Goal: Transaction & Acquisition: Purchase product/service

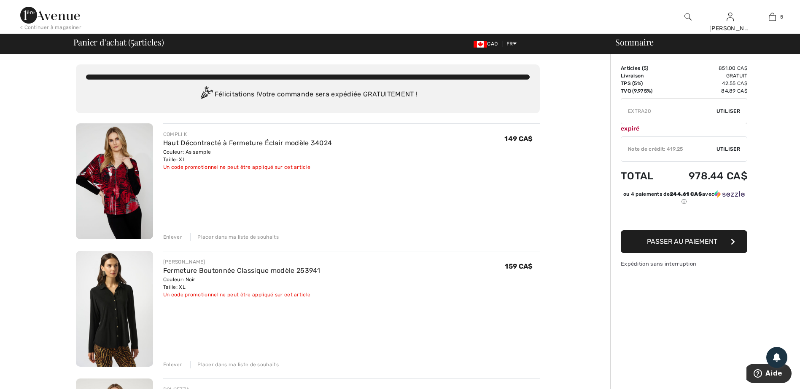
type input "NEW15"
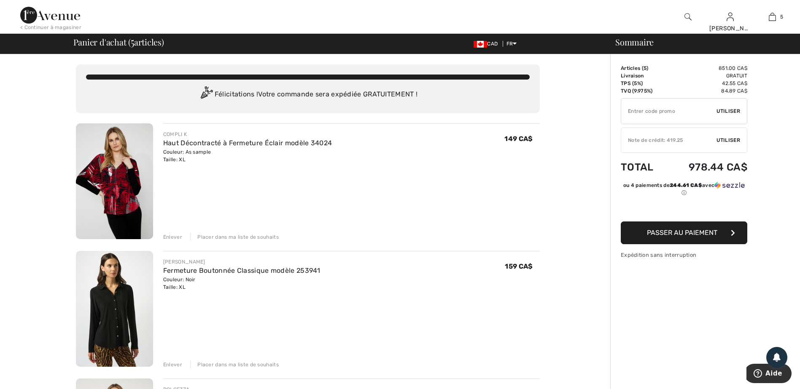
type input "FREEXPRESS"
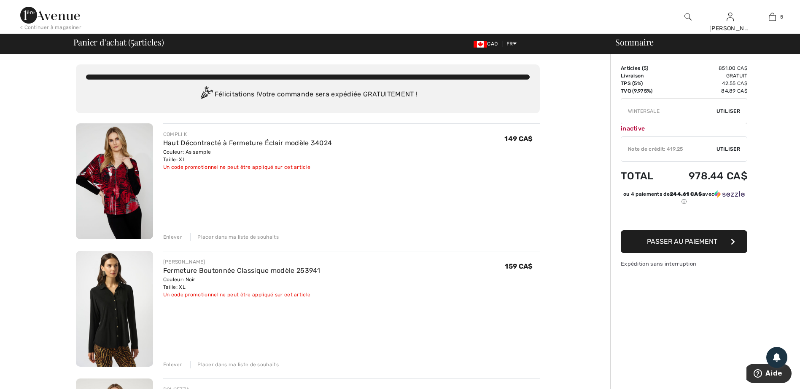
type input "FREEDENIMBAG"
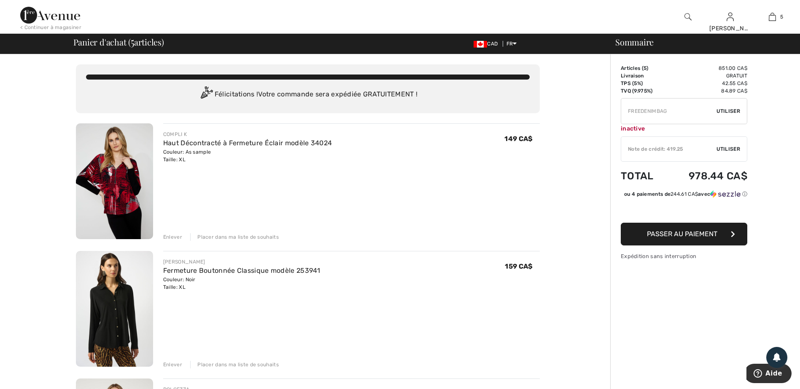
click at [112, 185] on img at bounding box center [114, 182] width 77 height 116
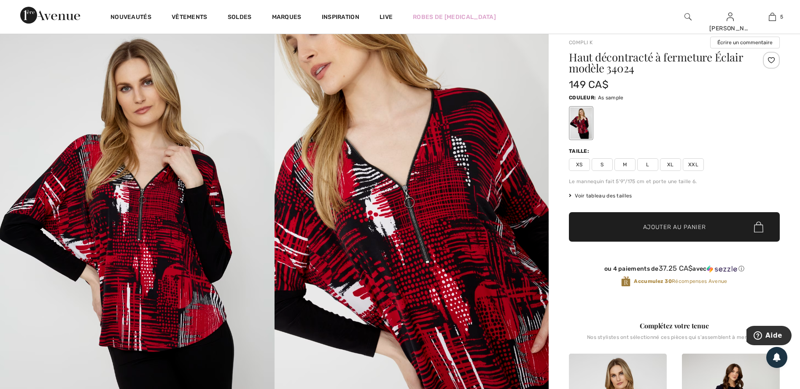
scroll to position [42, 0]
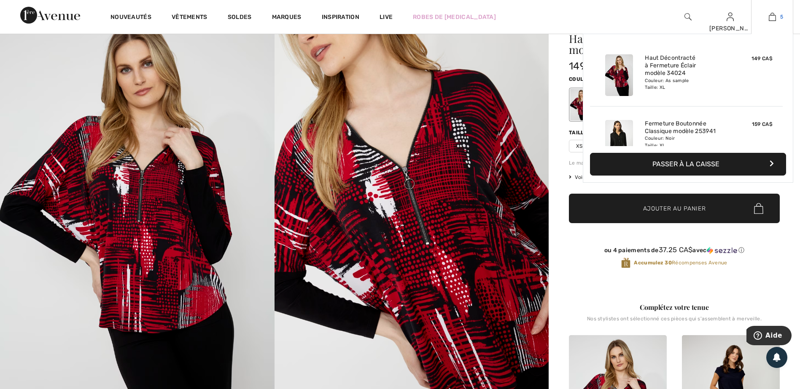
click at [776, 19] on link "5" at bounding box center [771, 17] width 41 height 10
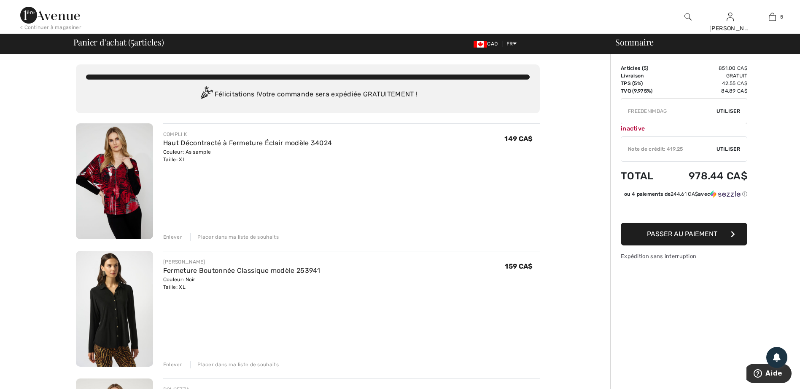
type input "FLASH15"
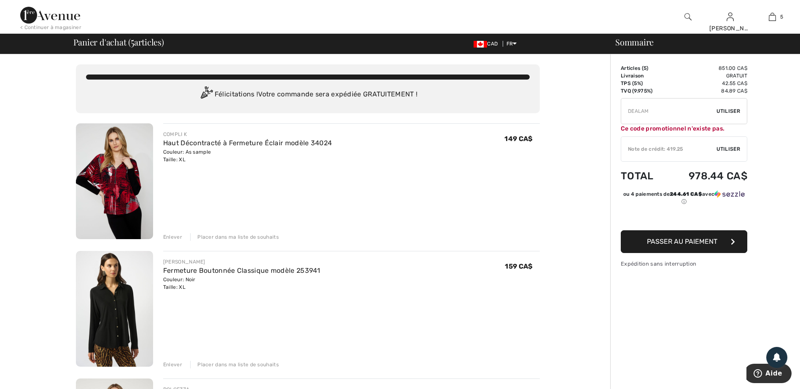
type input "FREEPANT"
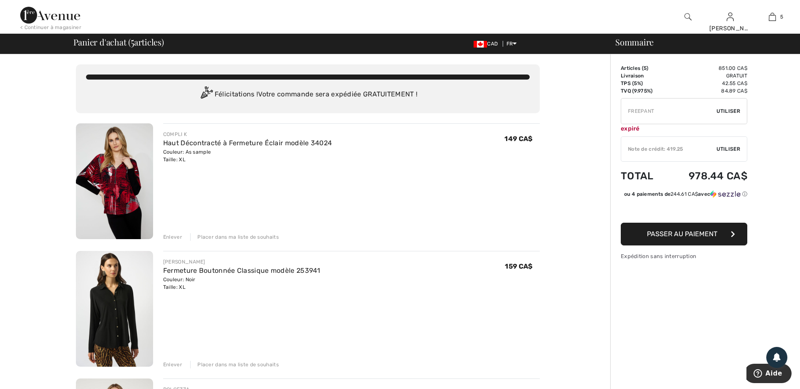
type input "FREEGIFT"
type input "MAMA"
type input "PANTSVIP"
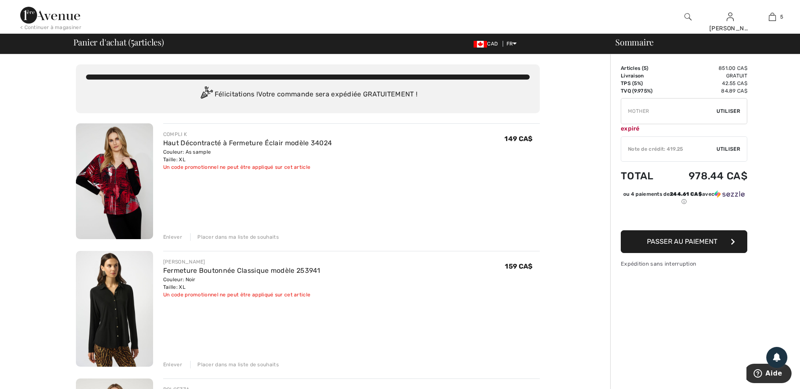
type input "FLASH20"
click at [640, 111] on input "TEXT" at bounding box center [668, 111] width 95 height 25
drag, startPoint x: 669, startPoint y: 112, endPoint x: 601, endPoint y: 114, distance: 68.3
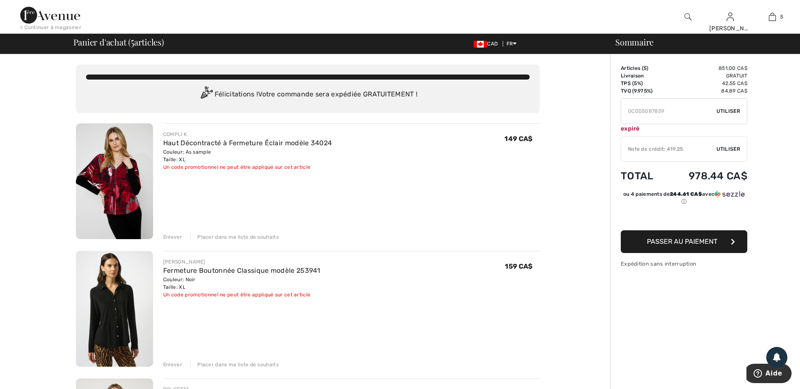
type input "GC005087859"
click at [730, 109] on span "Utiliser" at bounding box center [728, 111] width 24 height 8
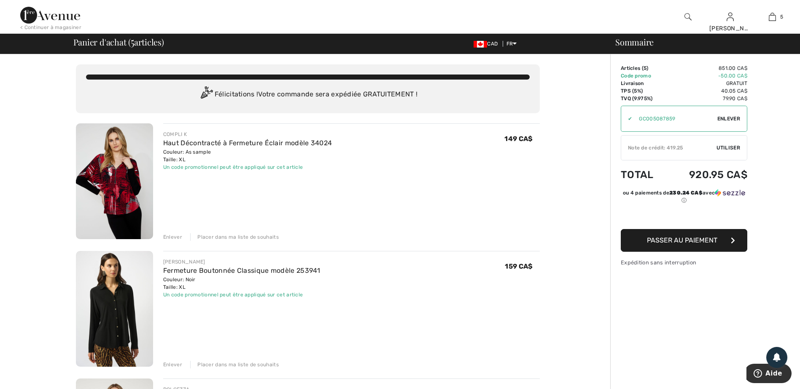
click at [732, 147] on span "Utiliser" at bounding box center [728, 148] width 24 height 8
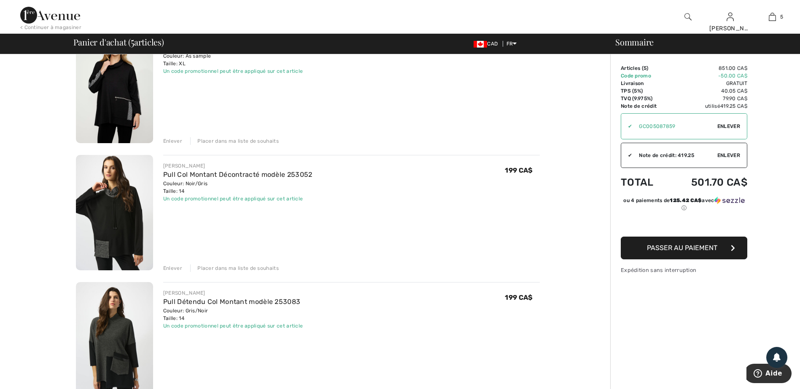
scroll to position [295, 0]
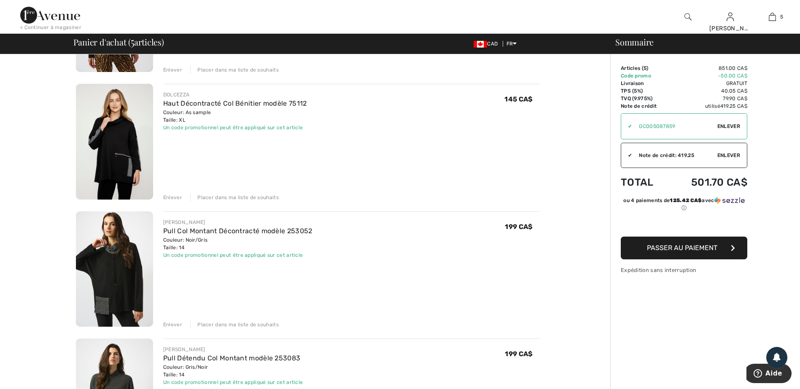
click at [125, 162] on img at bounding box center [114, 142] width 77 height 116
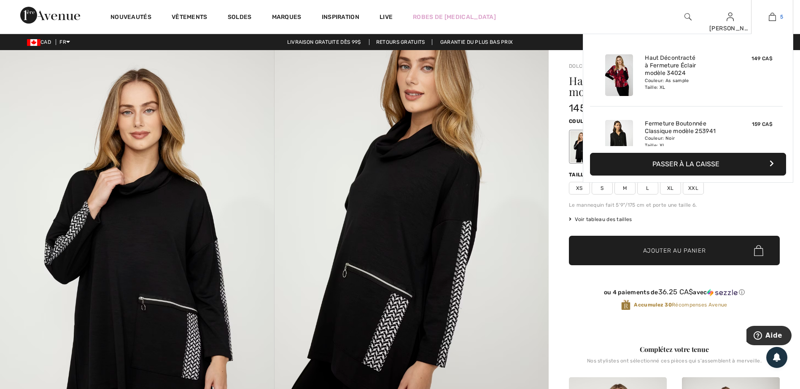
click at [773, 16] on img at bounding box center [771, 17] width 7 height 10
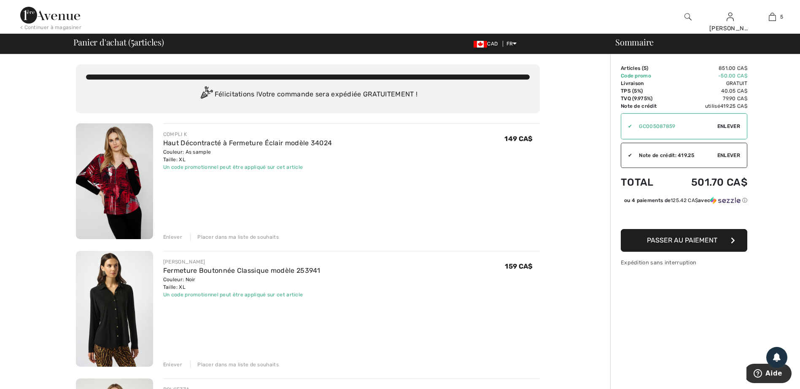
click at [124, 187] on img at bounding box center [114, 182] width 77 height 116
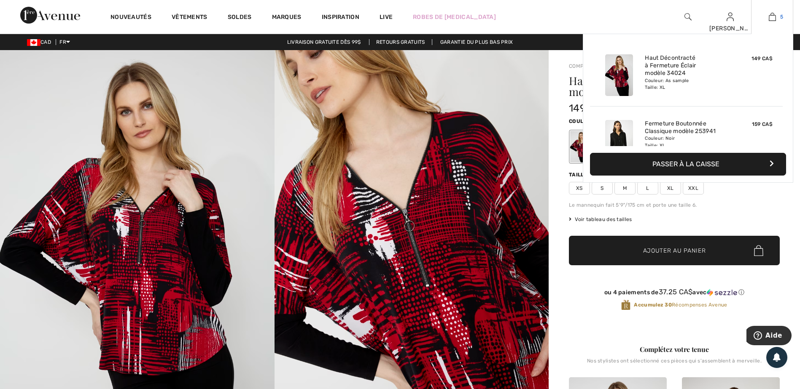
click at [772, 16] on img at bounding box center [771, 17] width 7 height 10
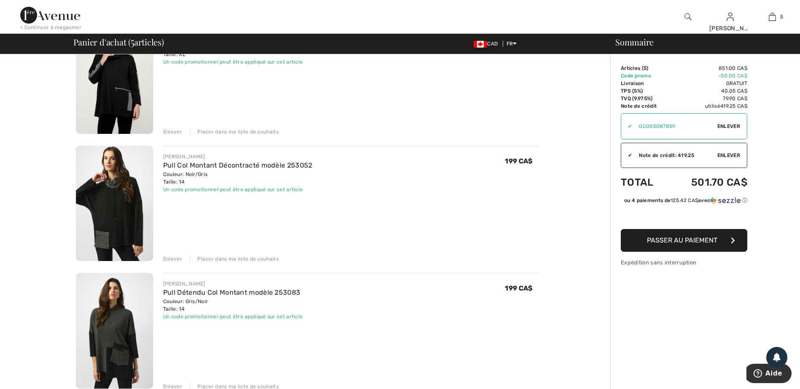
scroll to position [379, 0]
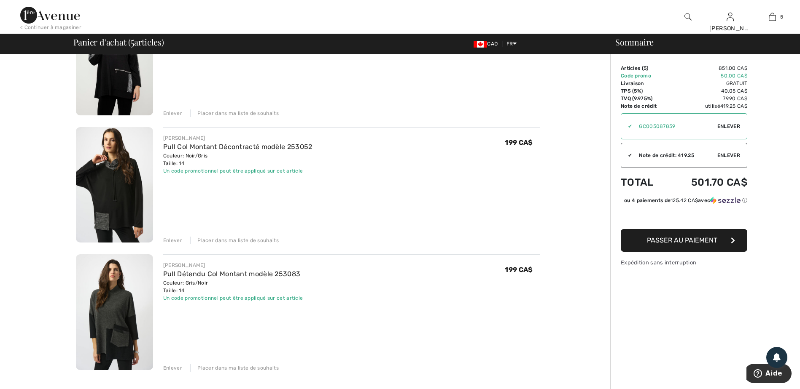
click at [105, 327] on img at bounding box center [114, 313] width 77 height 116
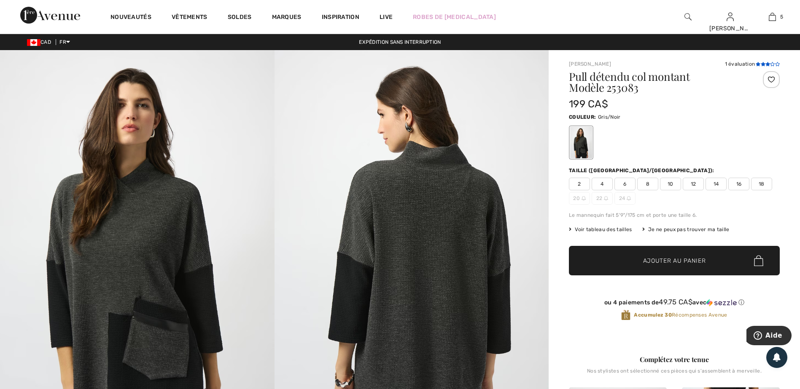
click at [764, 63] on icon at bounding box center [762, 64] width 5 height 4
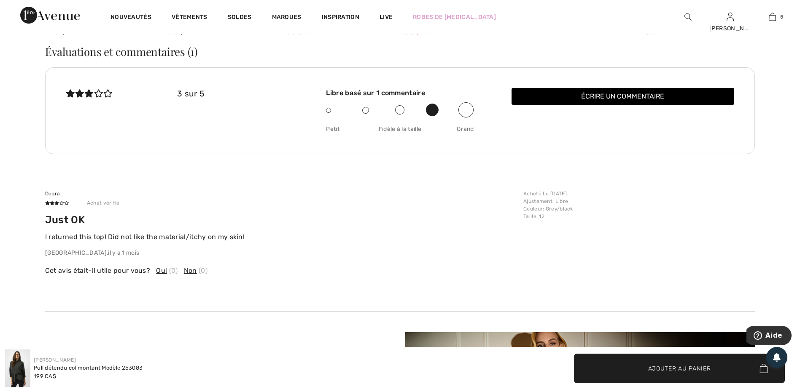
scroll to position [1404, 0]
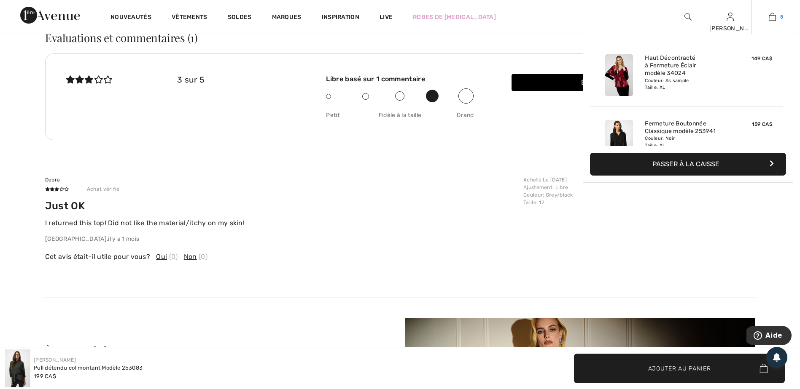
click at [774, 16] on img at bounding box center [771, 17] width 7 height 10
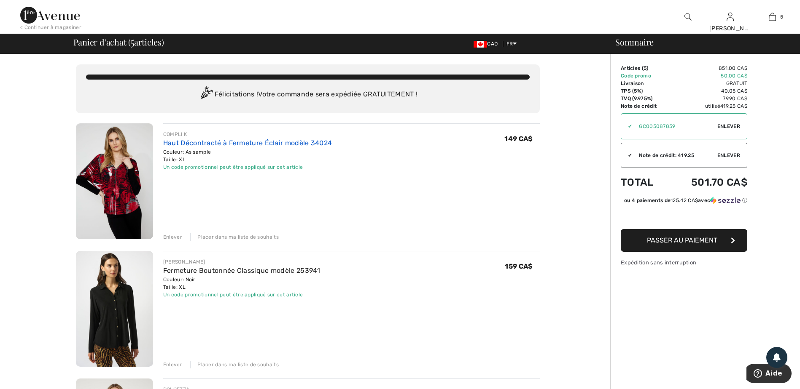
click at [231, 140] on link "Haut Décontracté à Fermeture Éclair modèle 34024" at bounding box center [247, 143] width 169 height 8
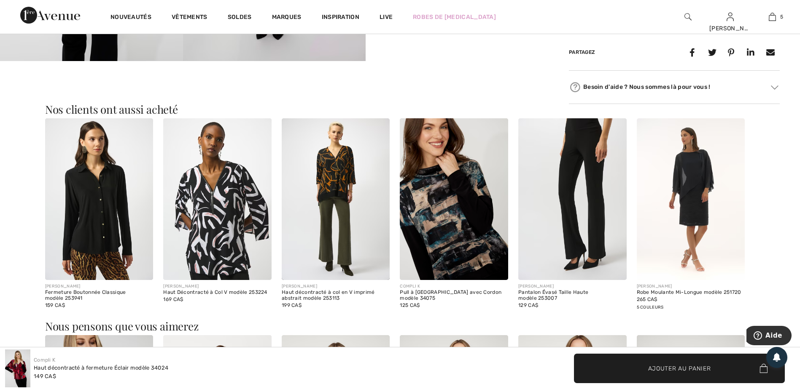
scroll to position [632, 0]
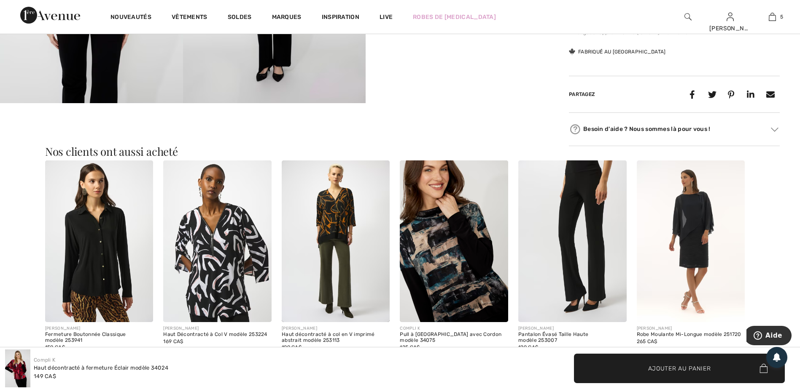
click at [84, 276] on img at bounding box center [99, 242] width 108 height 162
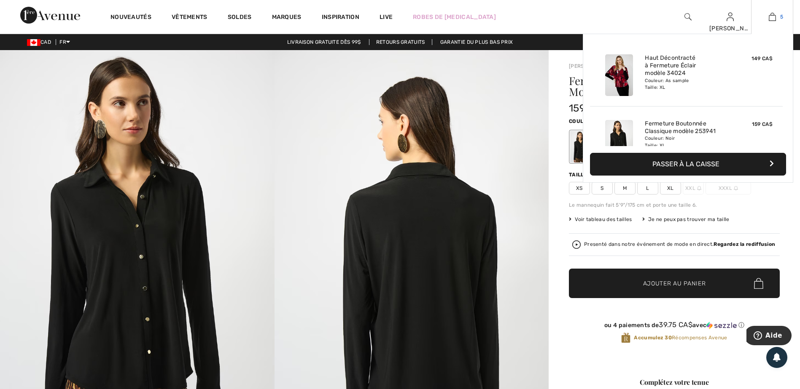
click at [774, 19] on img at bounding box center [771, 17] width 7 height 10
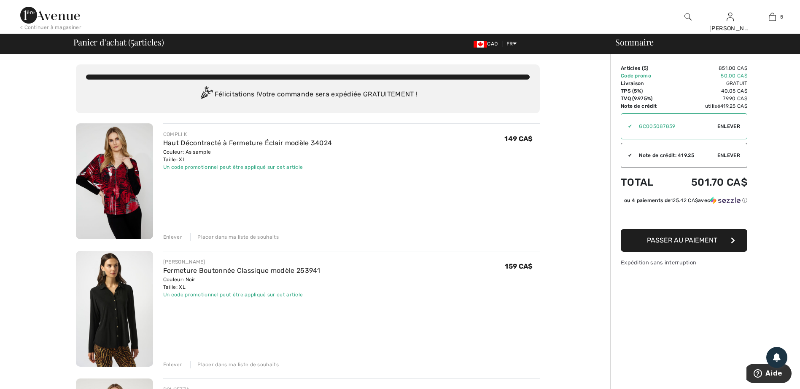
click at [105, 180] on img at bounding box center [114, 182] width 77 height 116
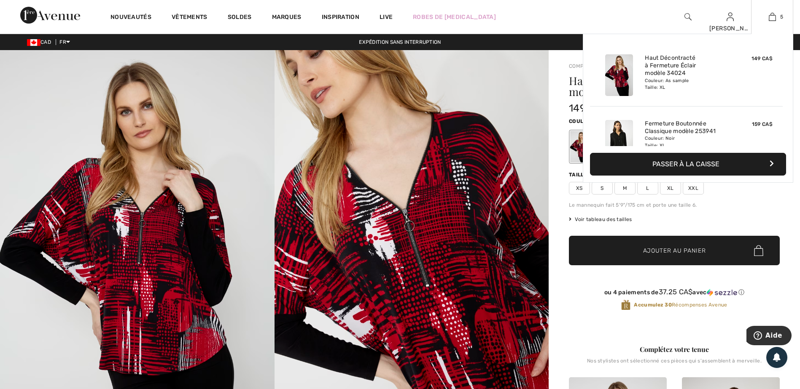
click at [684, 167] on button "Passer à la caisse" at bounding box center [688, 164] width 196 height 23
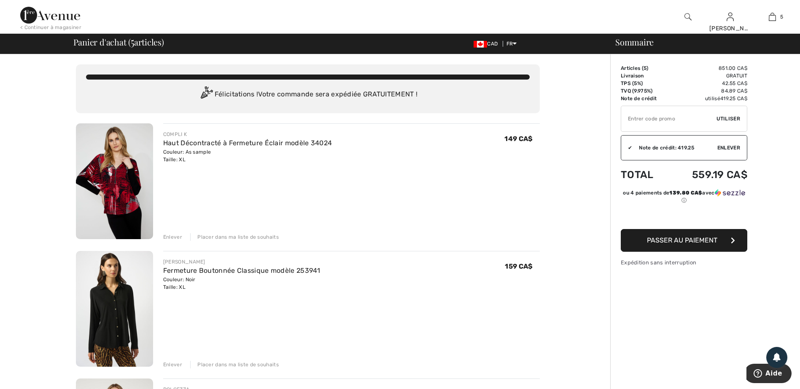
type input "GC005087859"
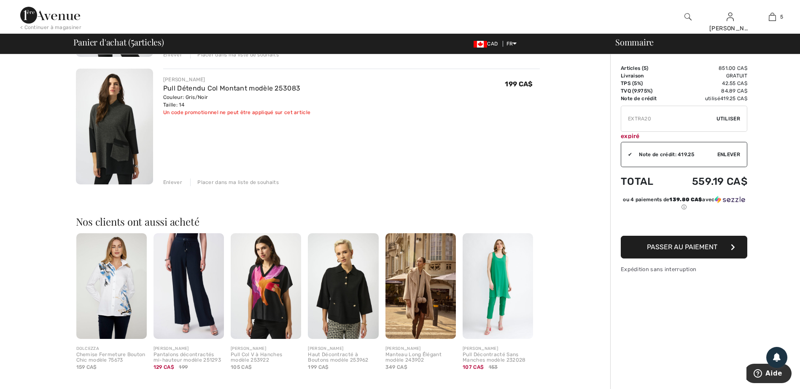
scroll to position [590, 0]
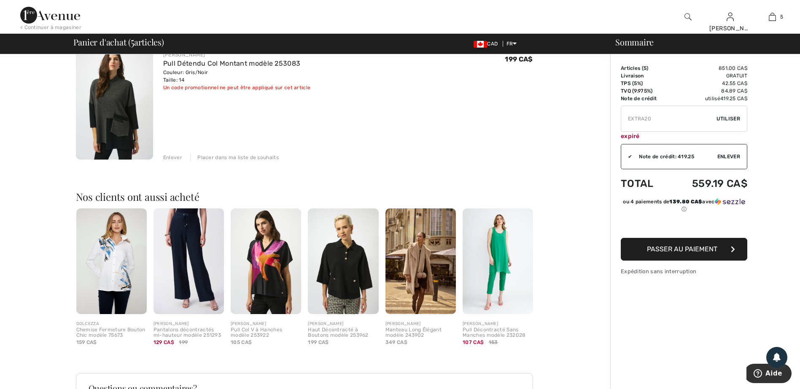
type input "NEW15"
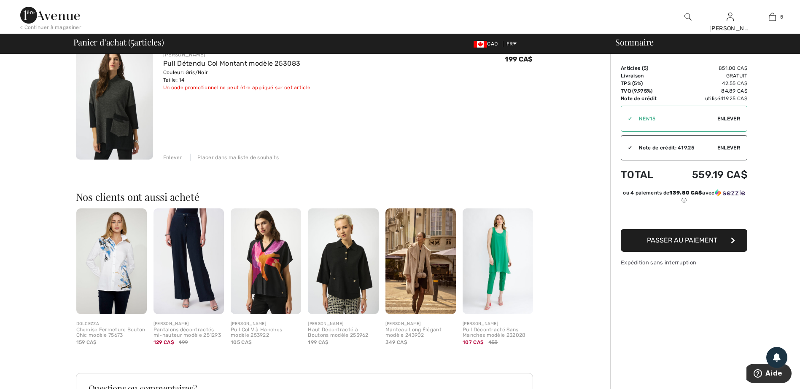
scroll to position [632, 0]
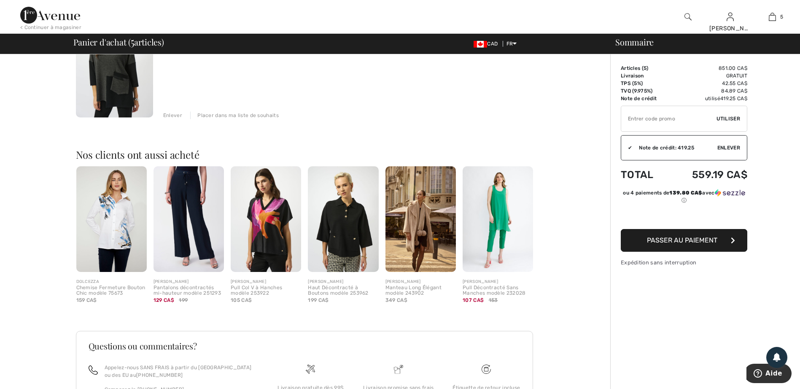
type input "FREEXPRESS"
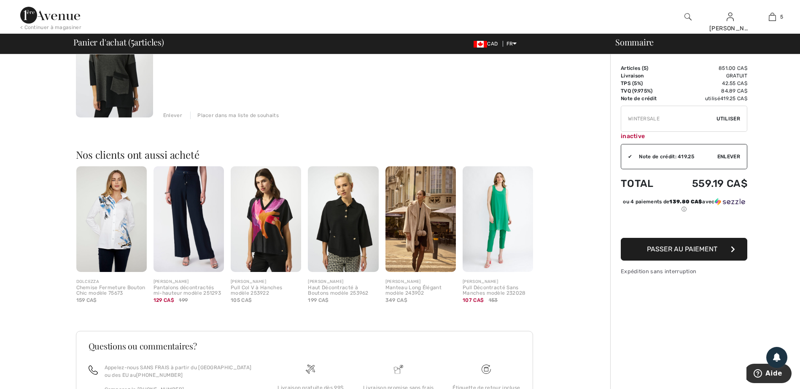
type input "FREEDENIMBAG"
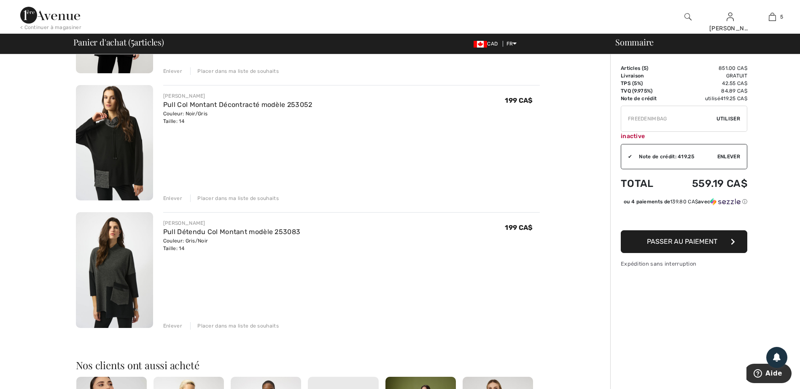
type input "GC005087859"
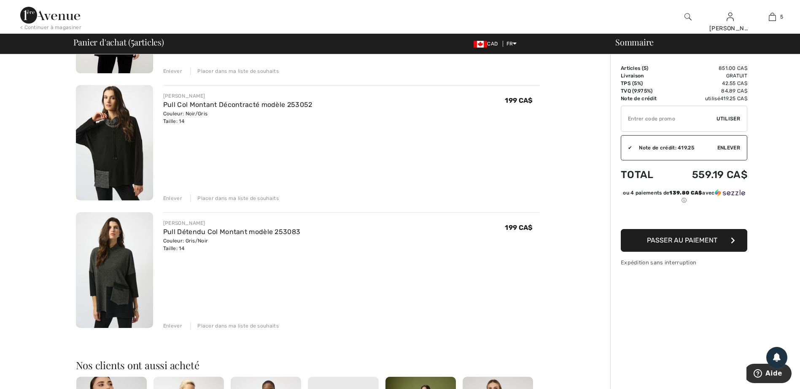
type input "GC005087859"
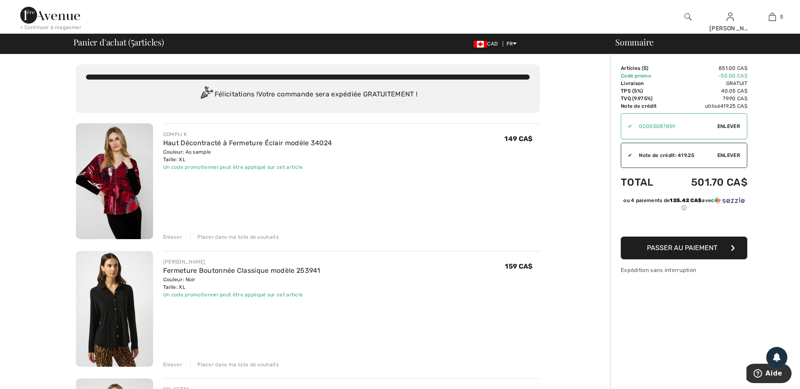
click at [677, 249] on span "Passer au paiement" at bounding box center [682, 248] width 70 height 8
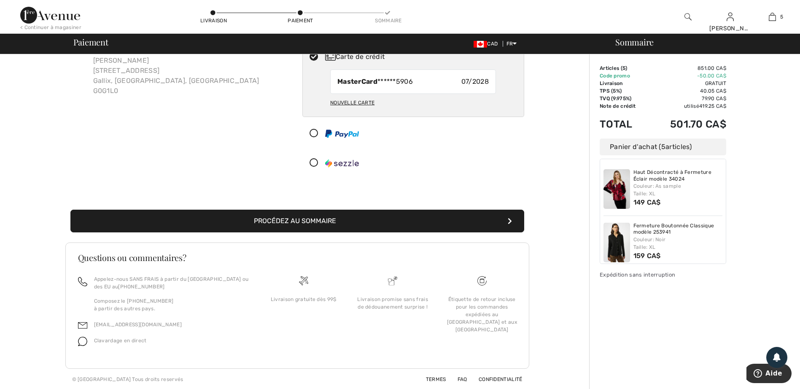
scroll to position [58, 0]
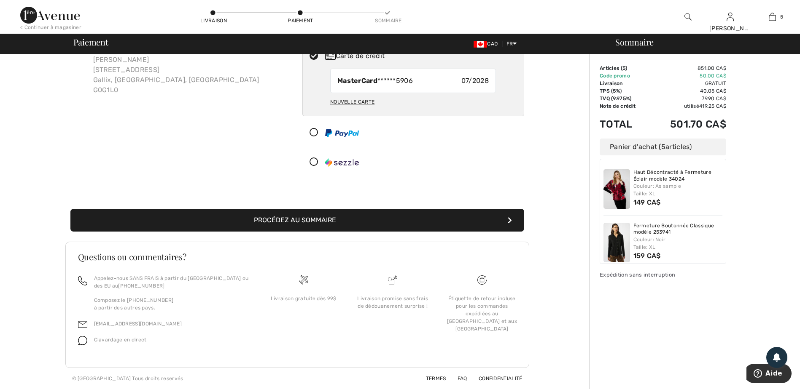
click at [414, 219] on button "Procédez au sommaire" at bounding box center [297, 220] width 454 height 23
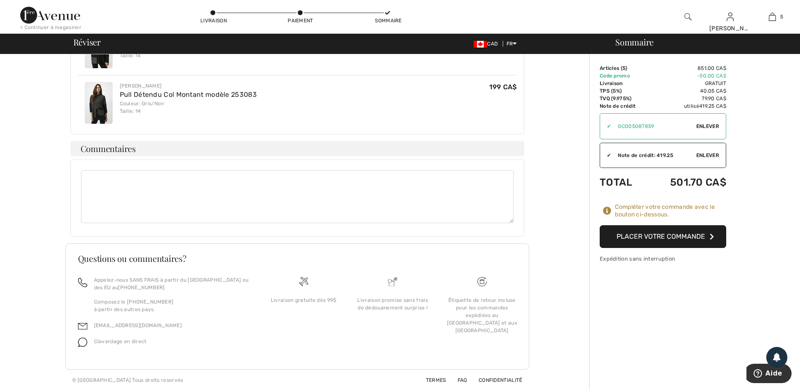
scroll to position [441, 0]
click at [659, 239] on button "Placer votre commande" at bounding box center [662, 237] width 126 height 23
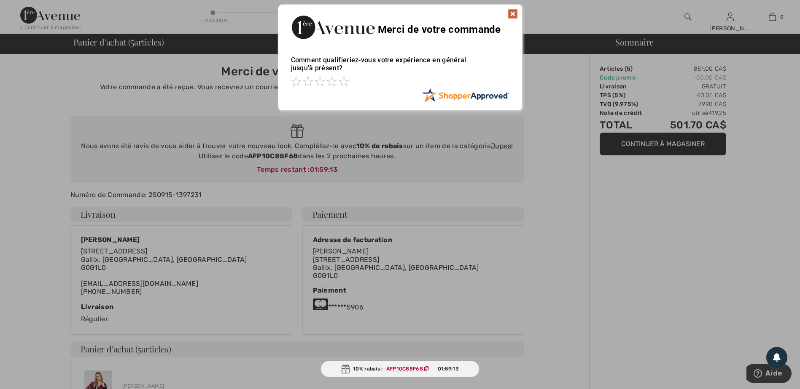
click at [509, 13] on img at bounding box center [512, 14] width 10 height 10
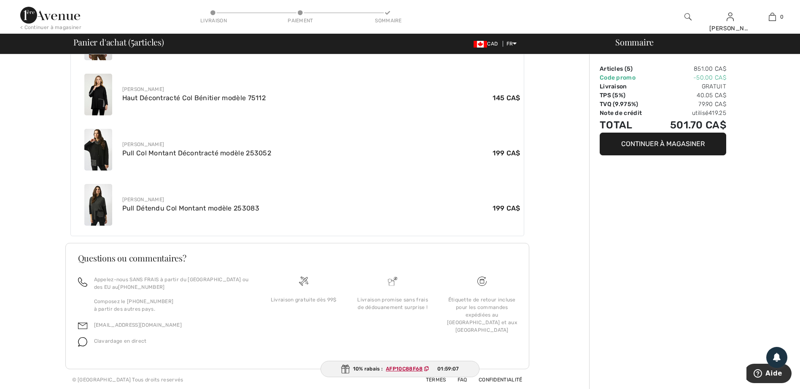
scroll to position [409, 0]
